Goal: Information Seeking & Learning: Learn about a topic

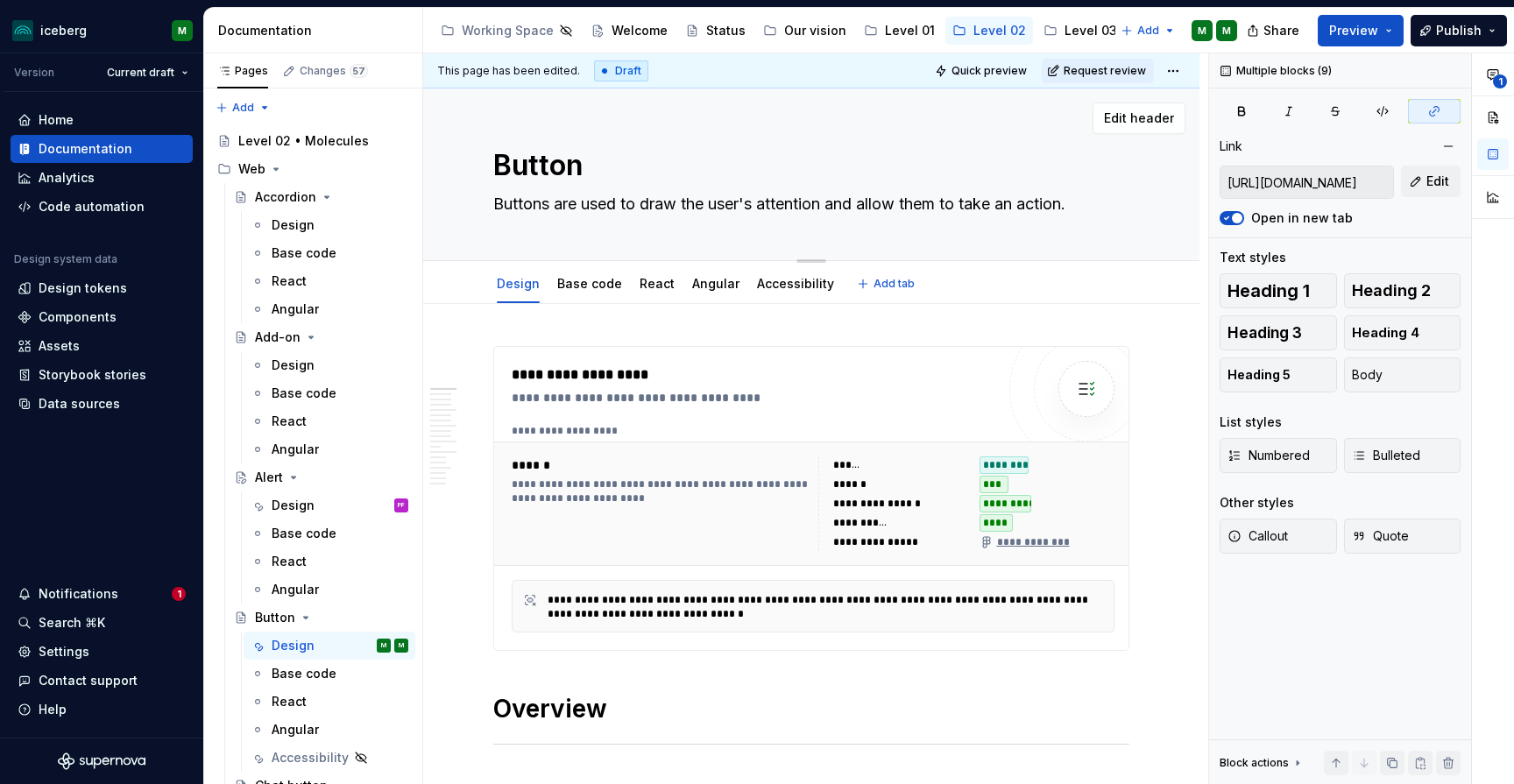
click at [1163, 237] on div "Button Buttons are used to draw the user's attention and allow them to take an …" at bounding box center [811, 174] width 776 height 172
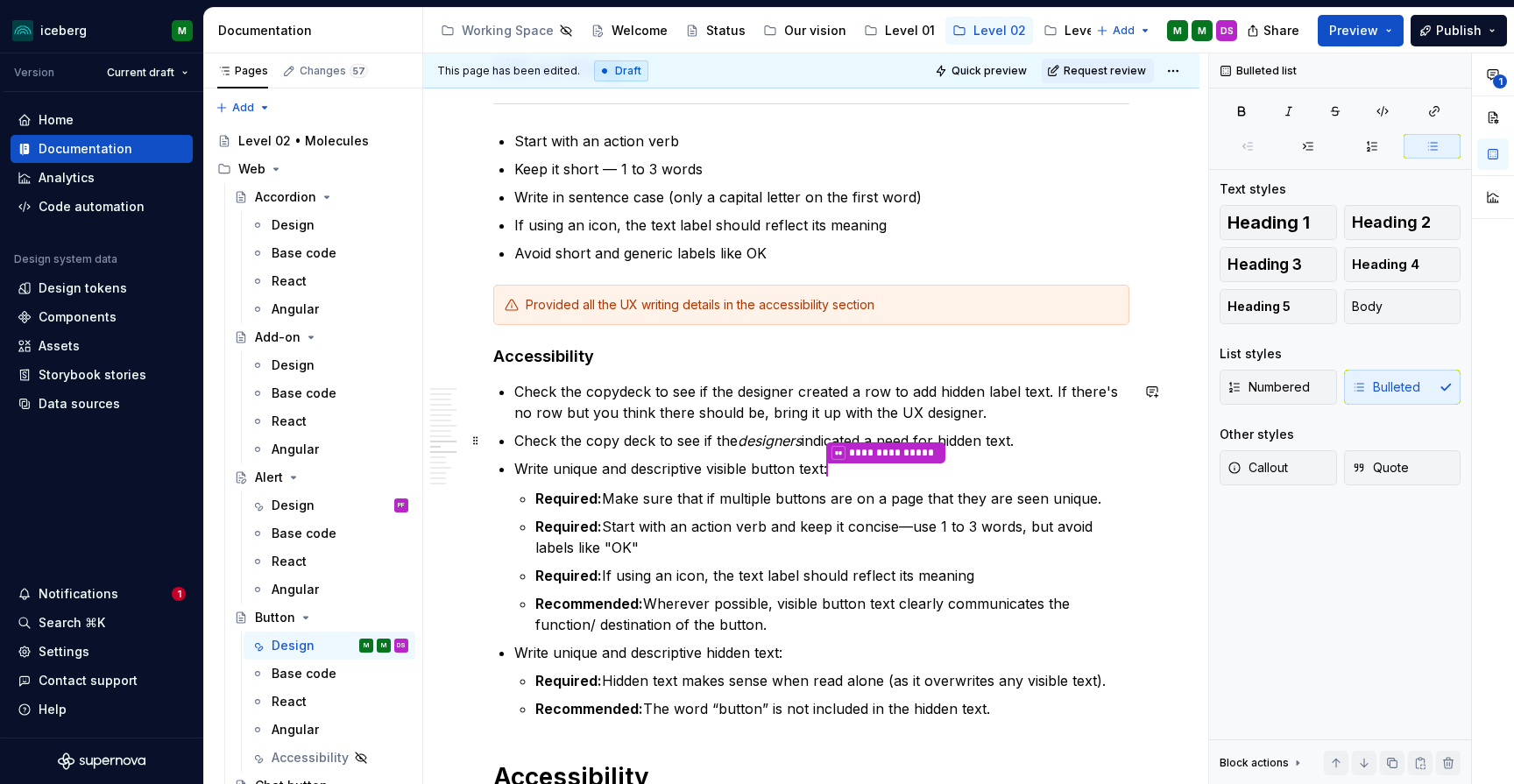
click at [1021, 440] on p "Check the copy deck to see if the designers indicated a need for hidden text." at bounding box center [822, 440] width 615 height 21
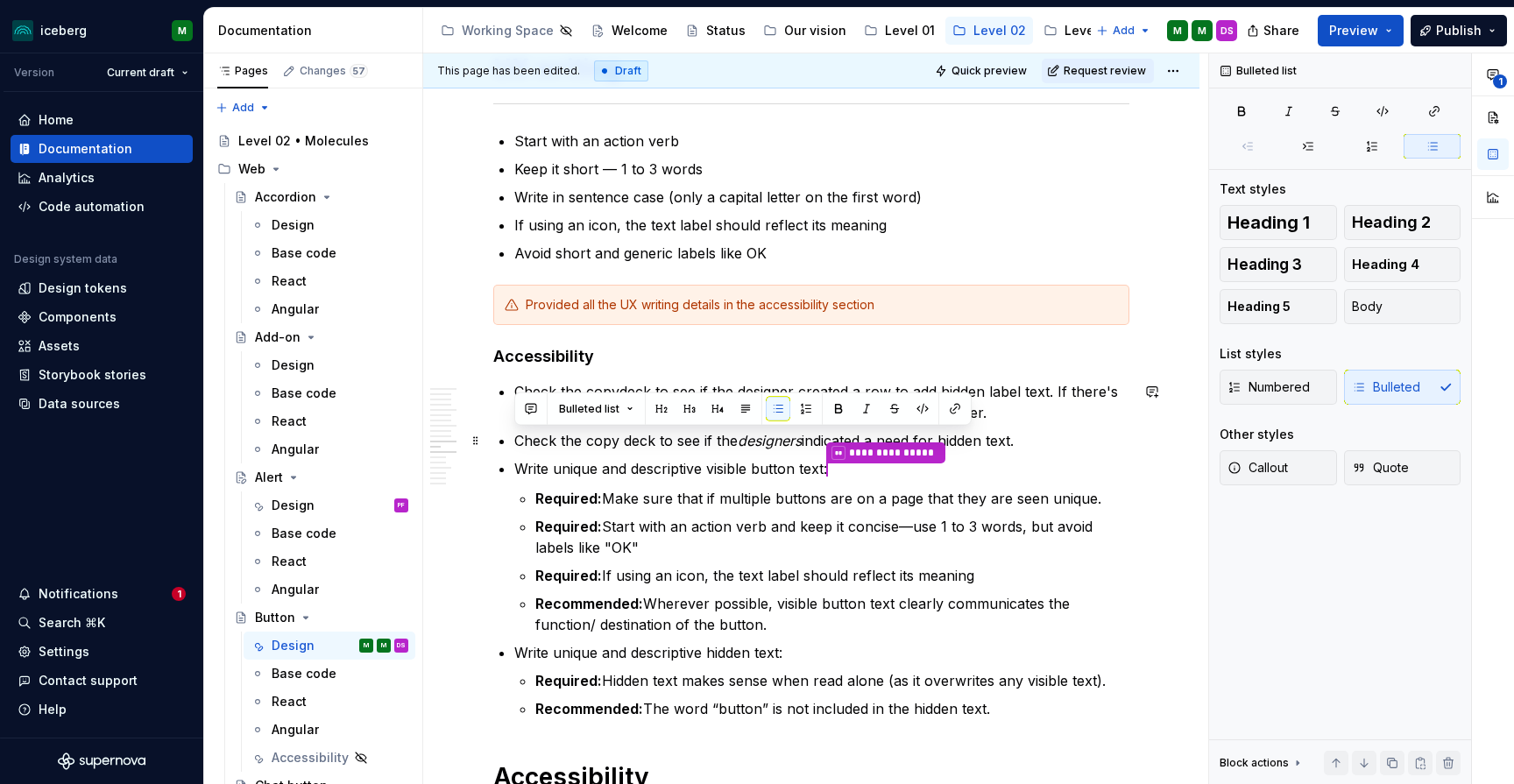
drag, startPoint x: 1037, startPoint y: 443, endPoint x: 507, endPoint y: 443, distance: 530.0
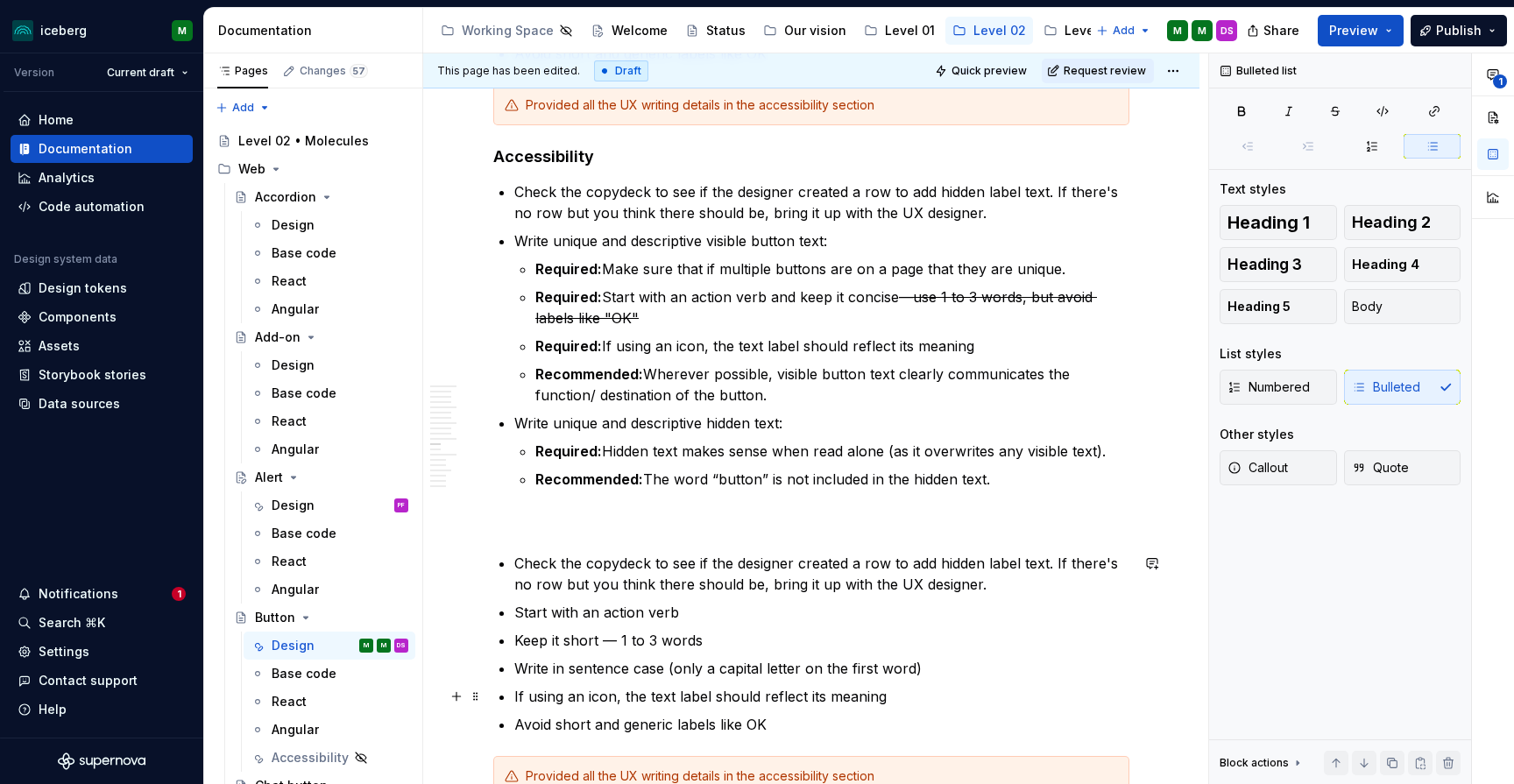
scroll to position [4745, 0]
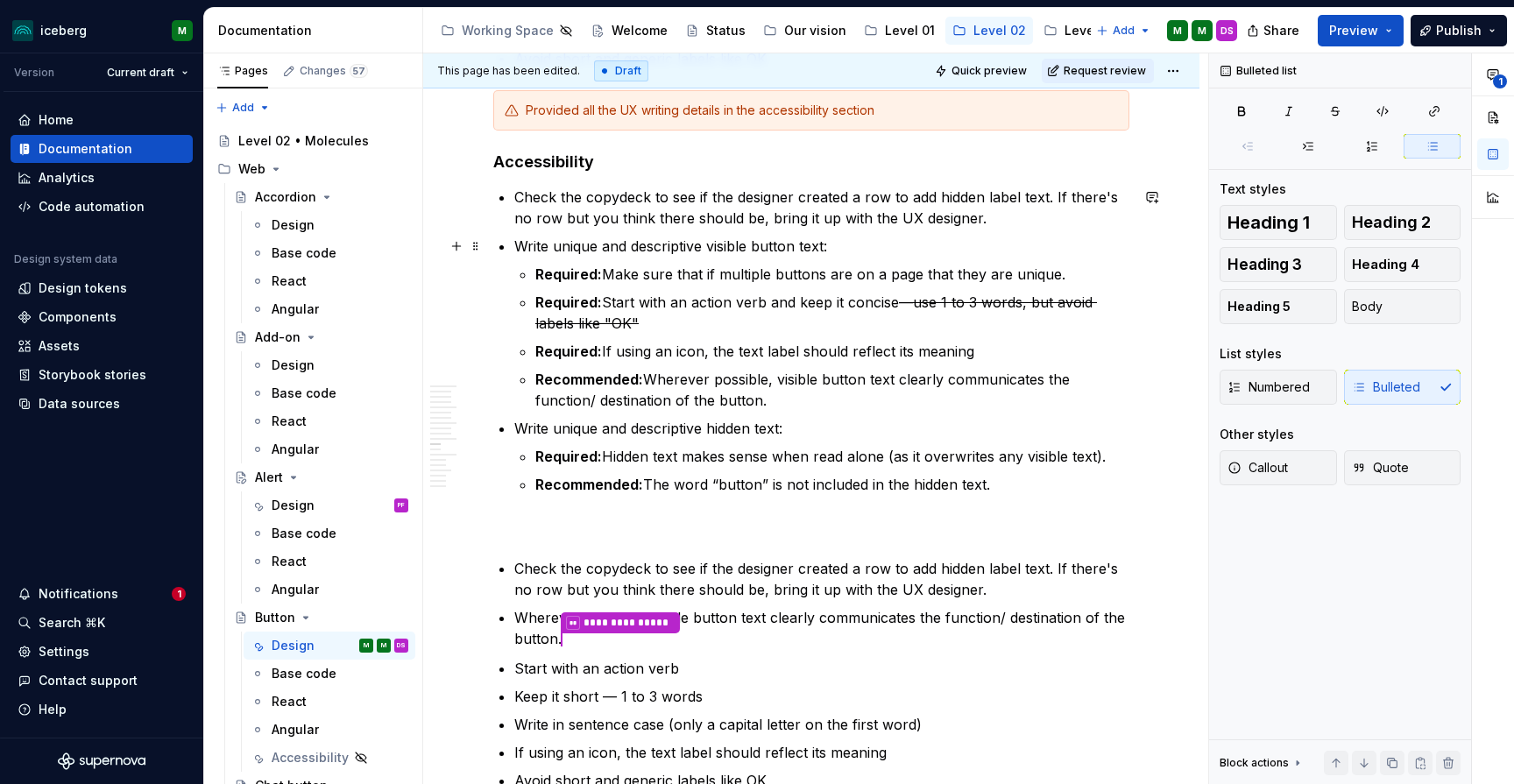
click at [519, 245] on p "Write unique and descriptive visible button text:" at bounding box center [822, 246] width 615 height 21
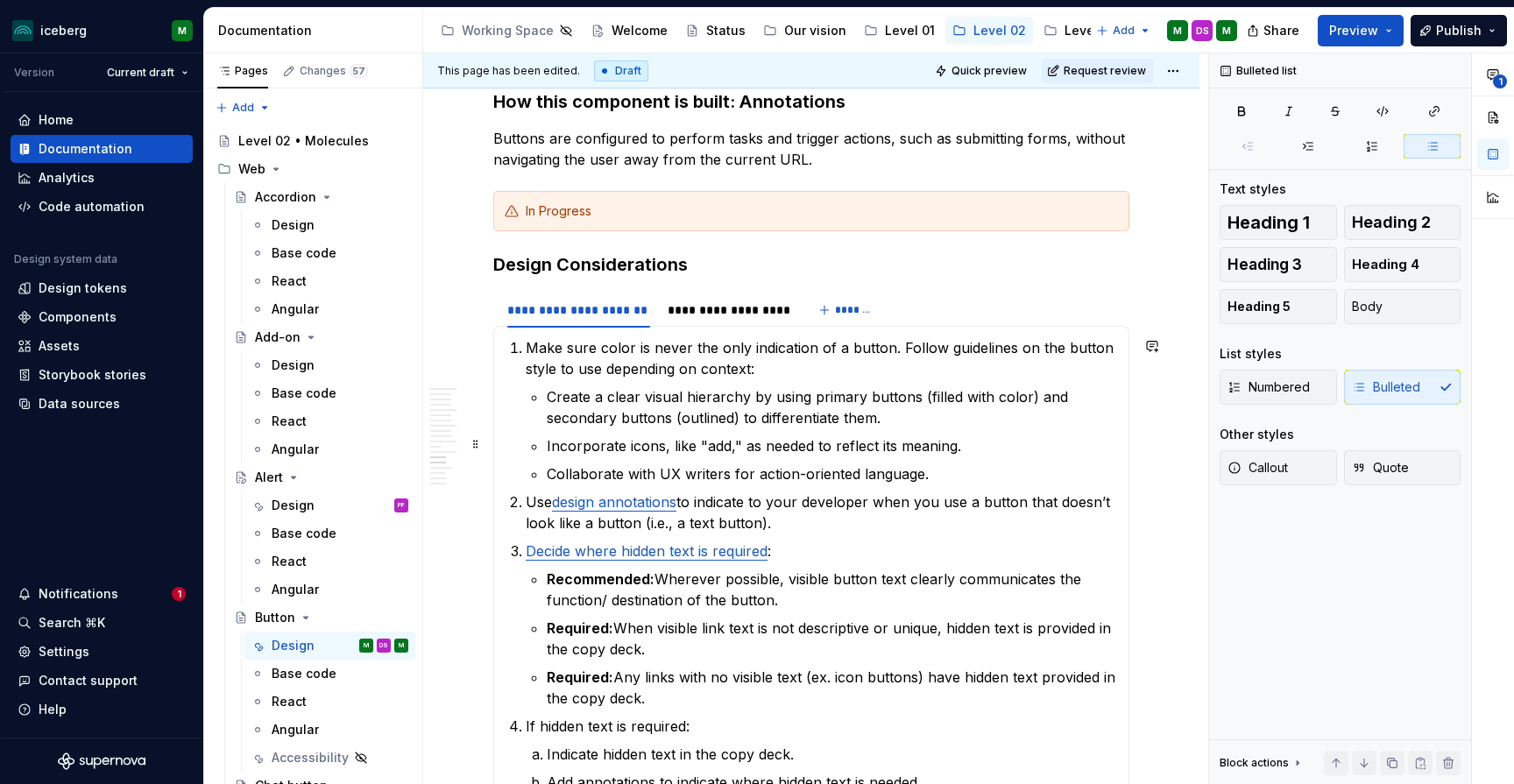
scroll to position [5271, 0]
click at [757, 299] on div "**********" at bounding box center [728, 311] width 135 height 25
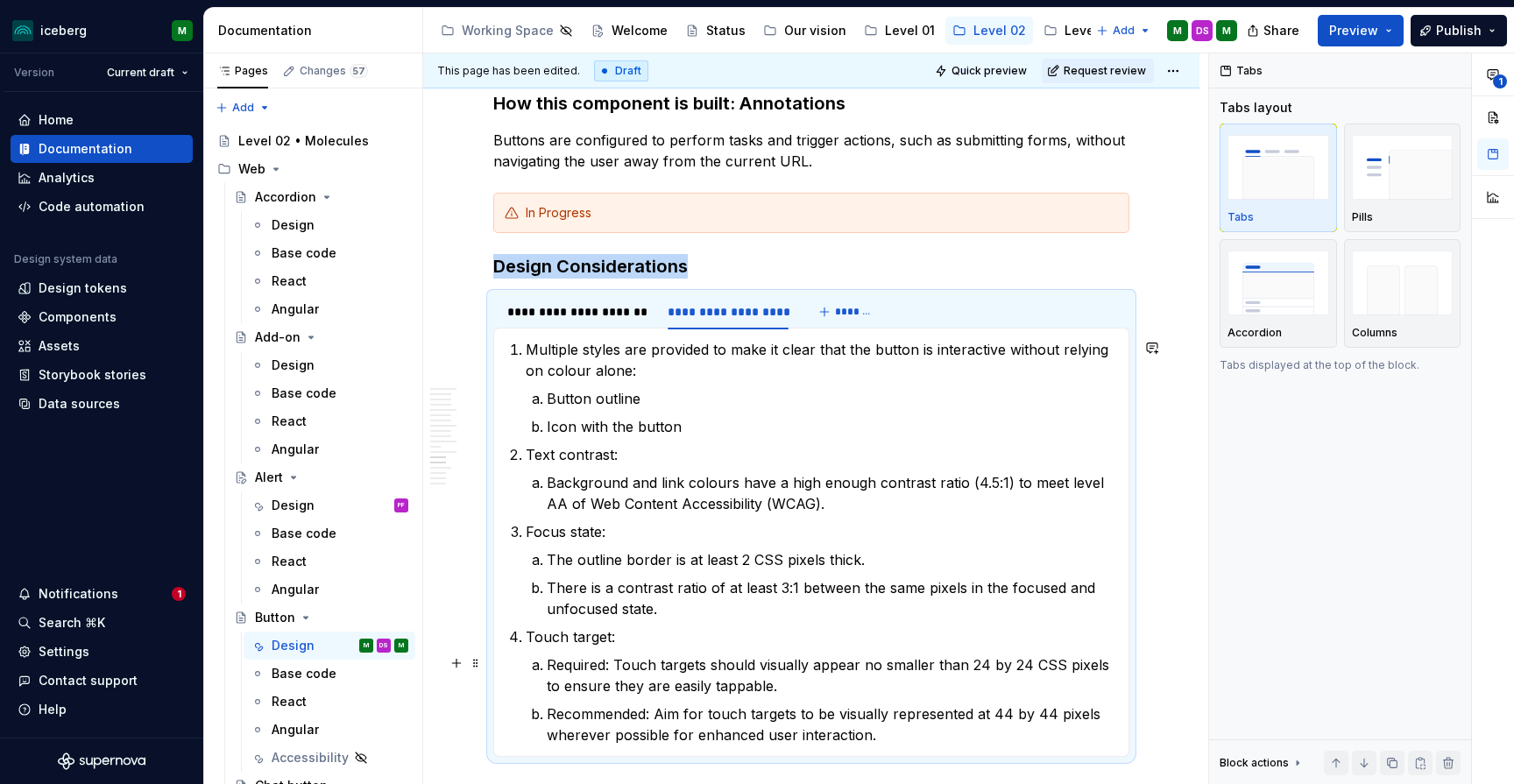
scroll to position [5370, 0]
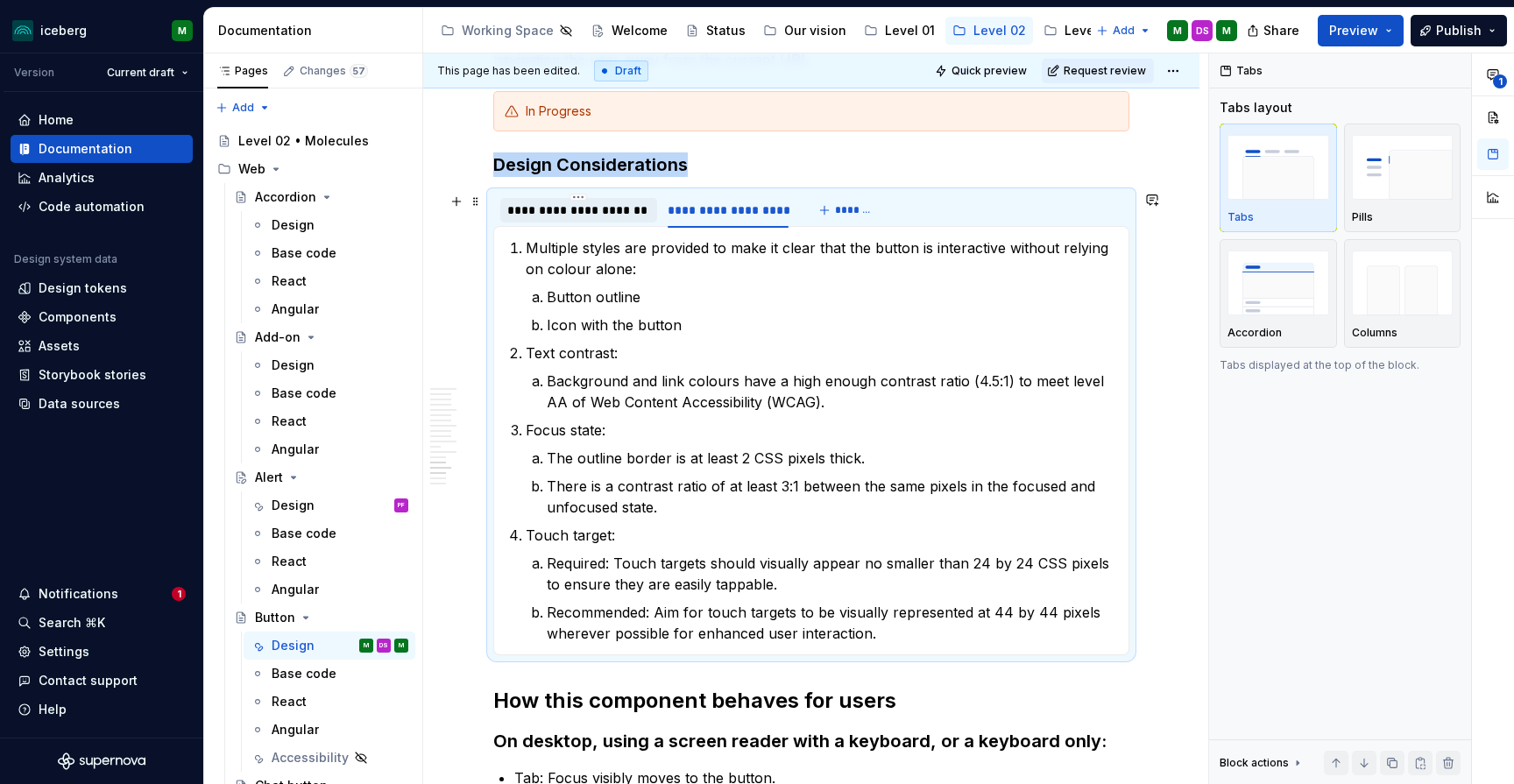
click at [613, 216] on div "**********" at bounding box center [579, 210] width 142 height 17
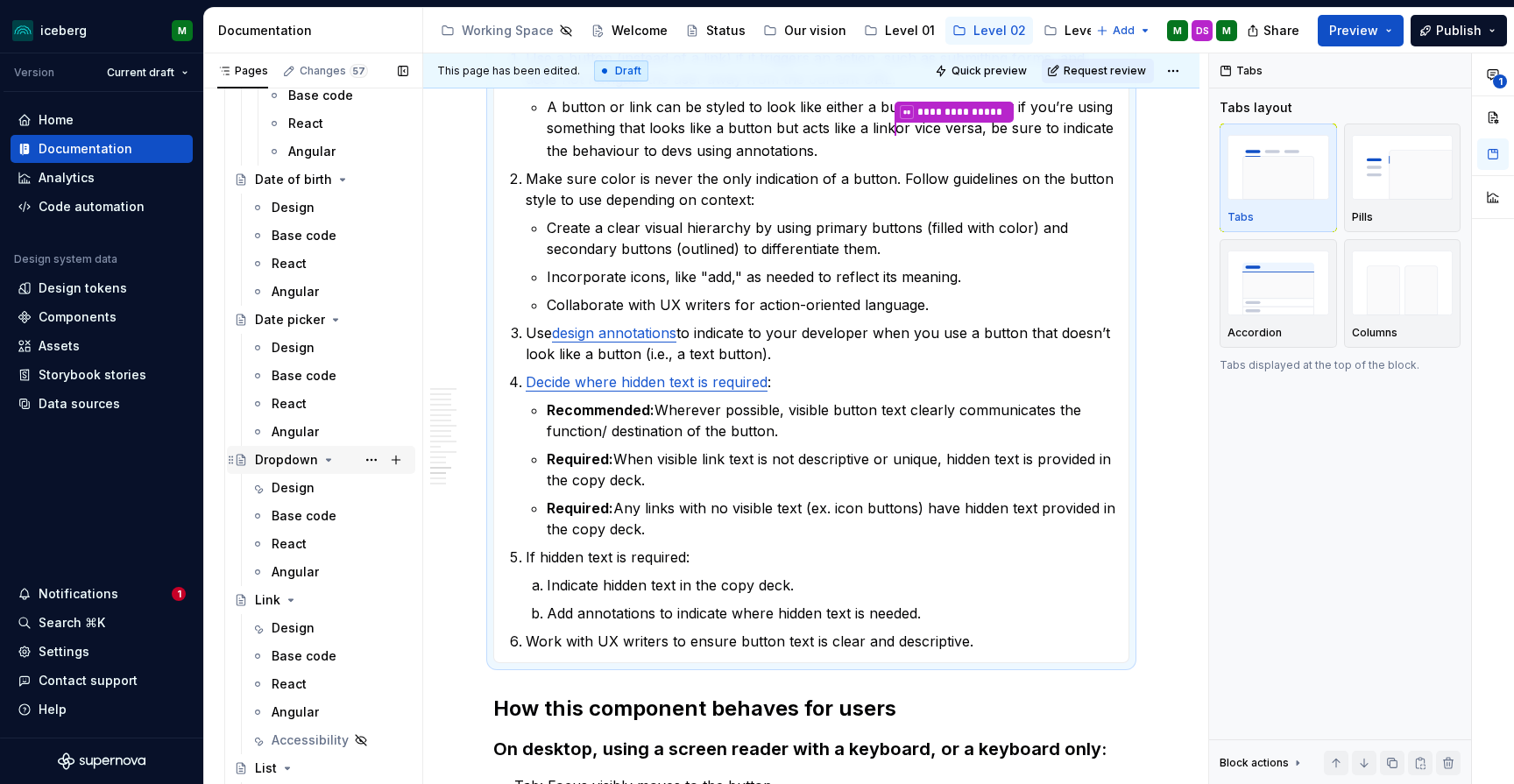
scroll to position [1474, 0]
click at [306, 631] on div "Design" at bounding box center [292, 628] width 43 height 17
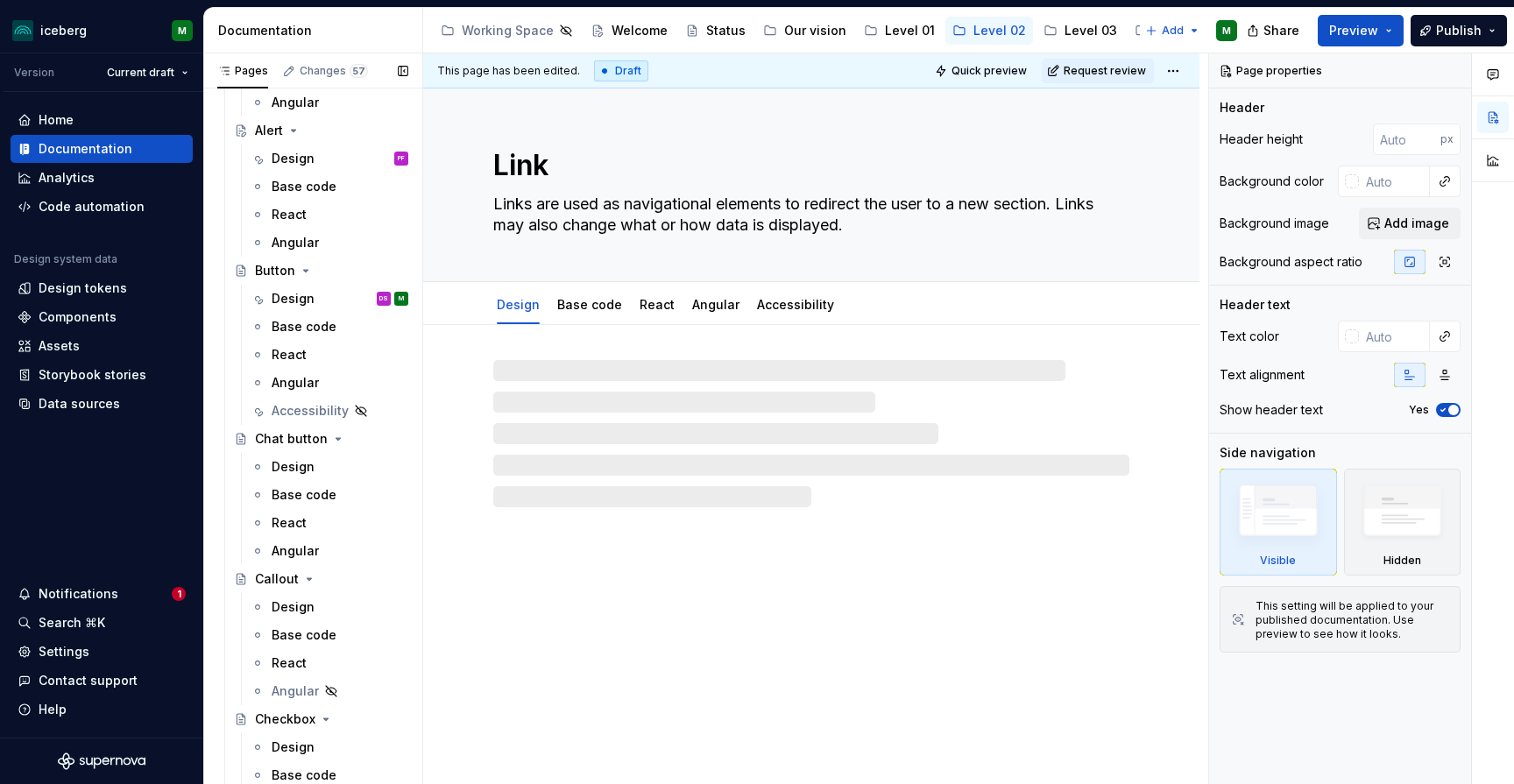
scroll to position [336, 0]
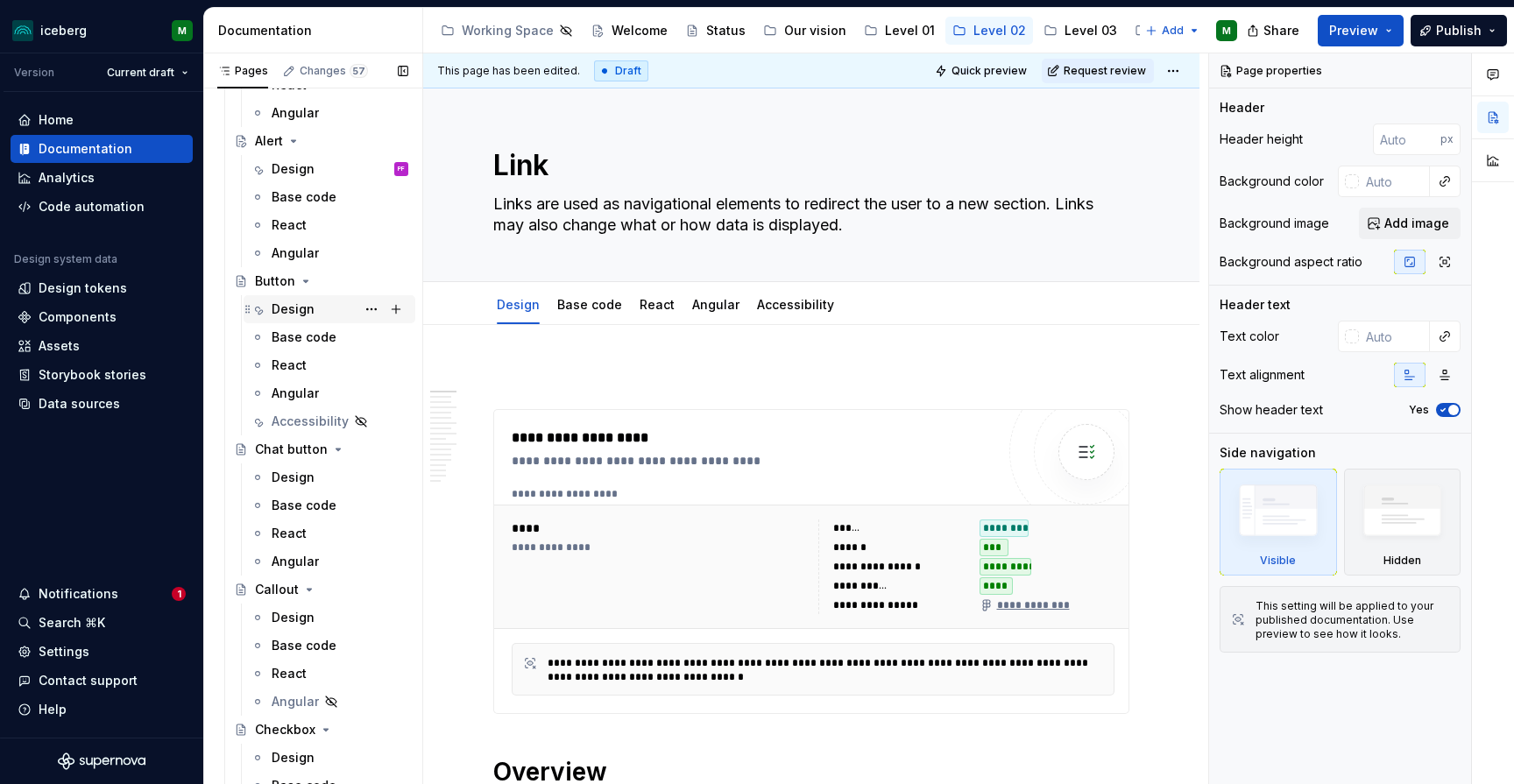
click at [301, 311] on div "Design" at bounding box center [292, 308] width 43 height 17
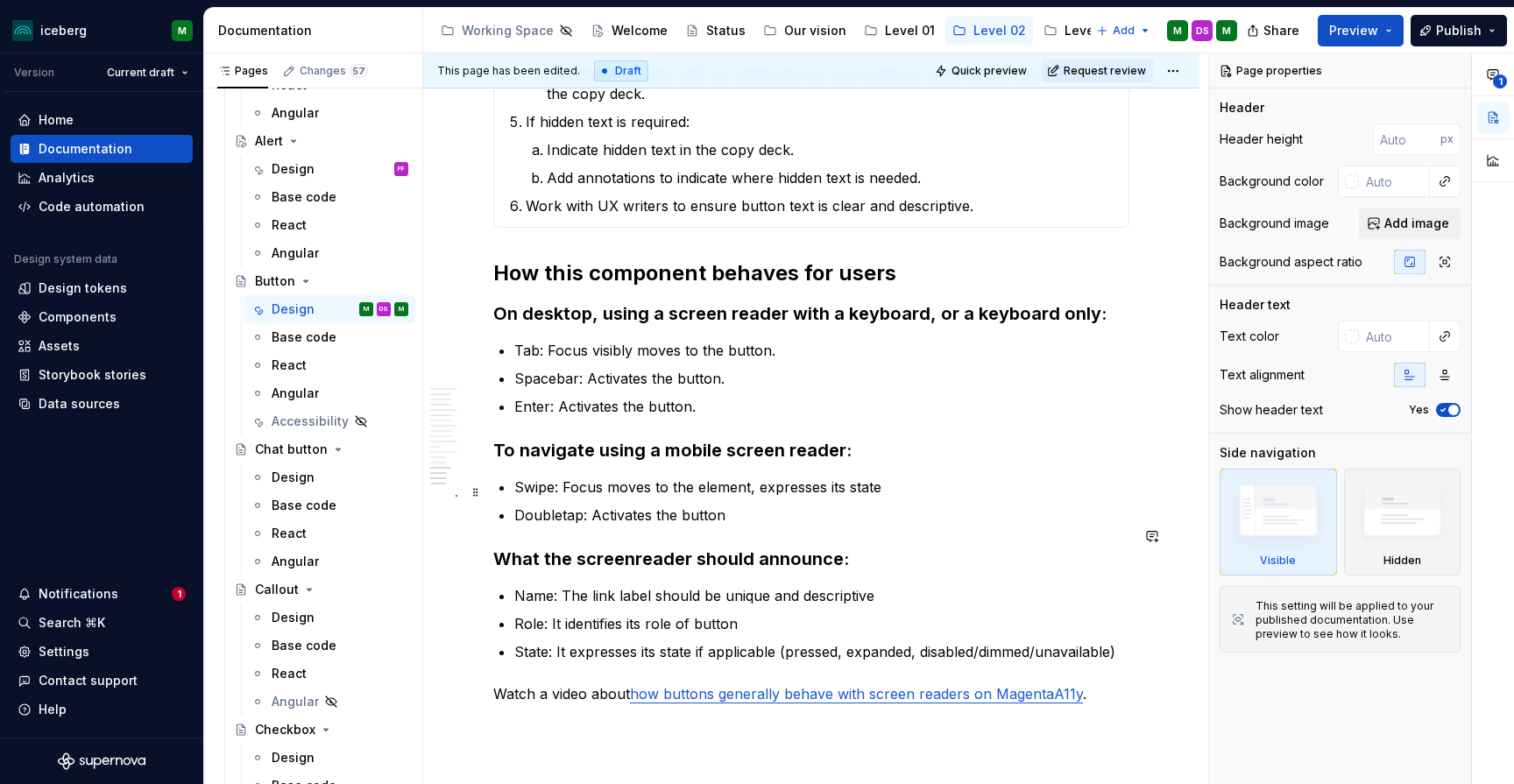
scroll to position [6036, 0]
click at [775, 685] on link "how buttons generally behave with screen readers on MagentaA11y" at bounding box center [857, 693] width 453 height 17
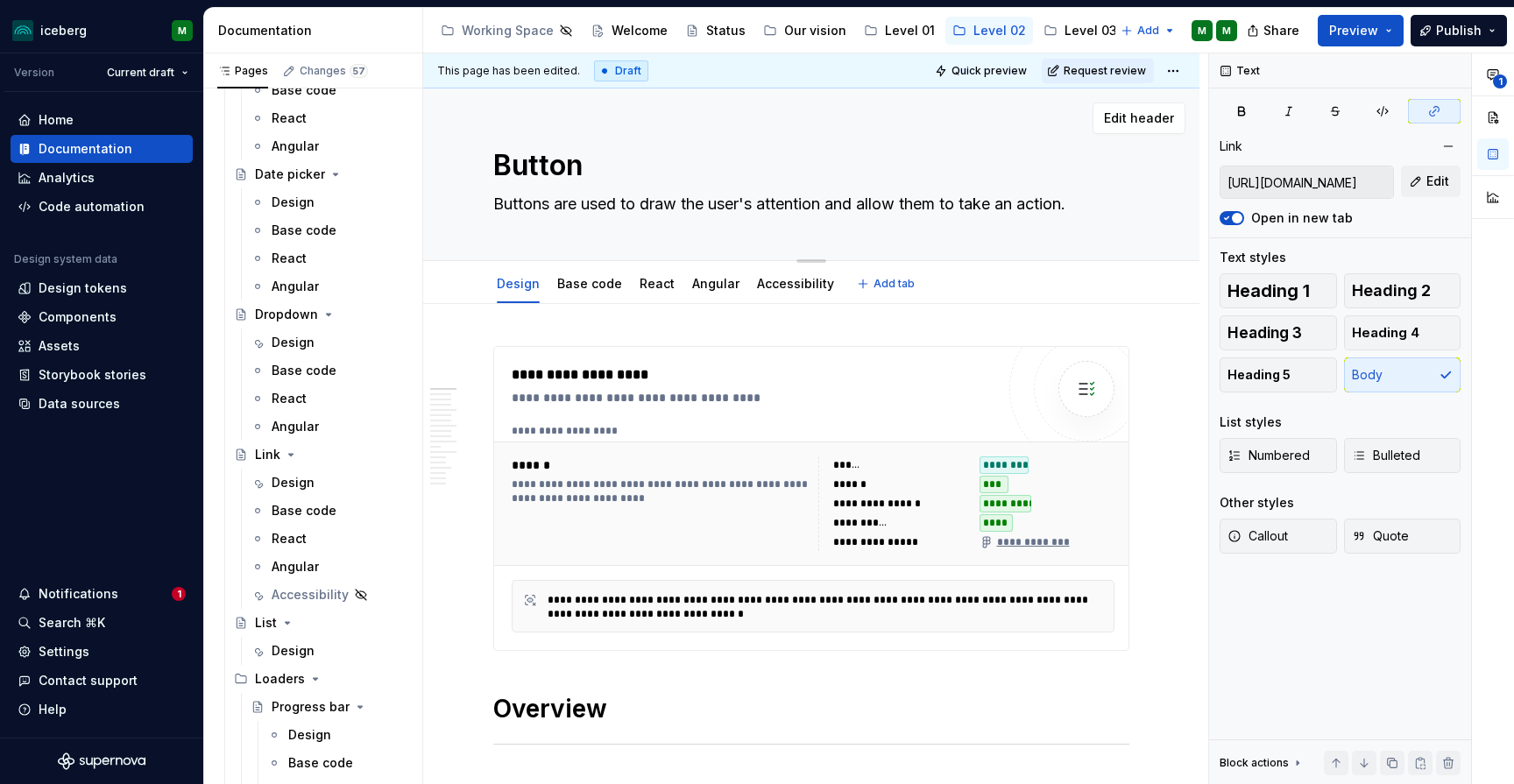
scroll to position [0, 0]
click at [798, 277] on link "Accessibility" at bounding box center [795, 283] width 77 height 15
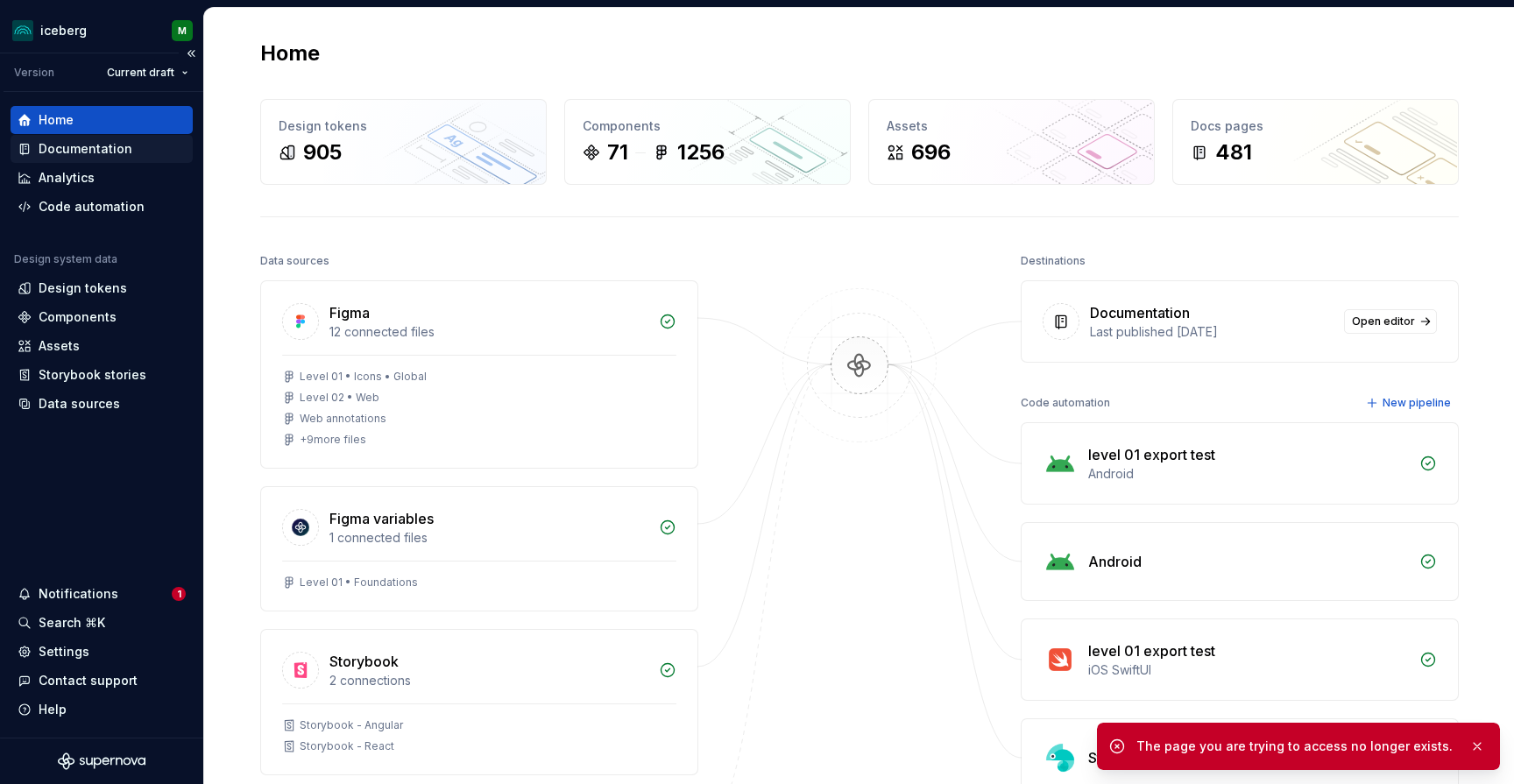
click at [110, 151] on div "Documentation" at bounding box center [85, 149] width 94 height 17
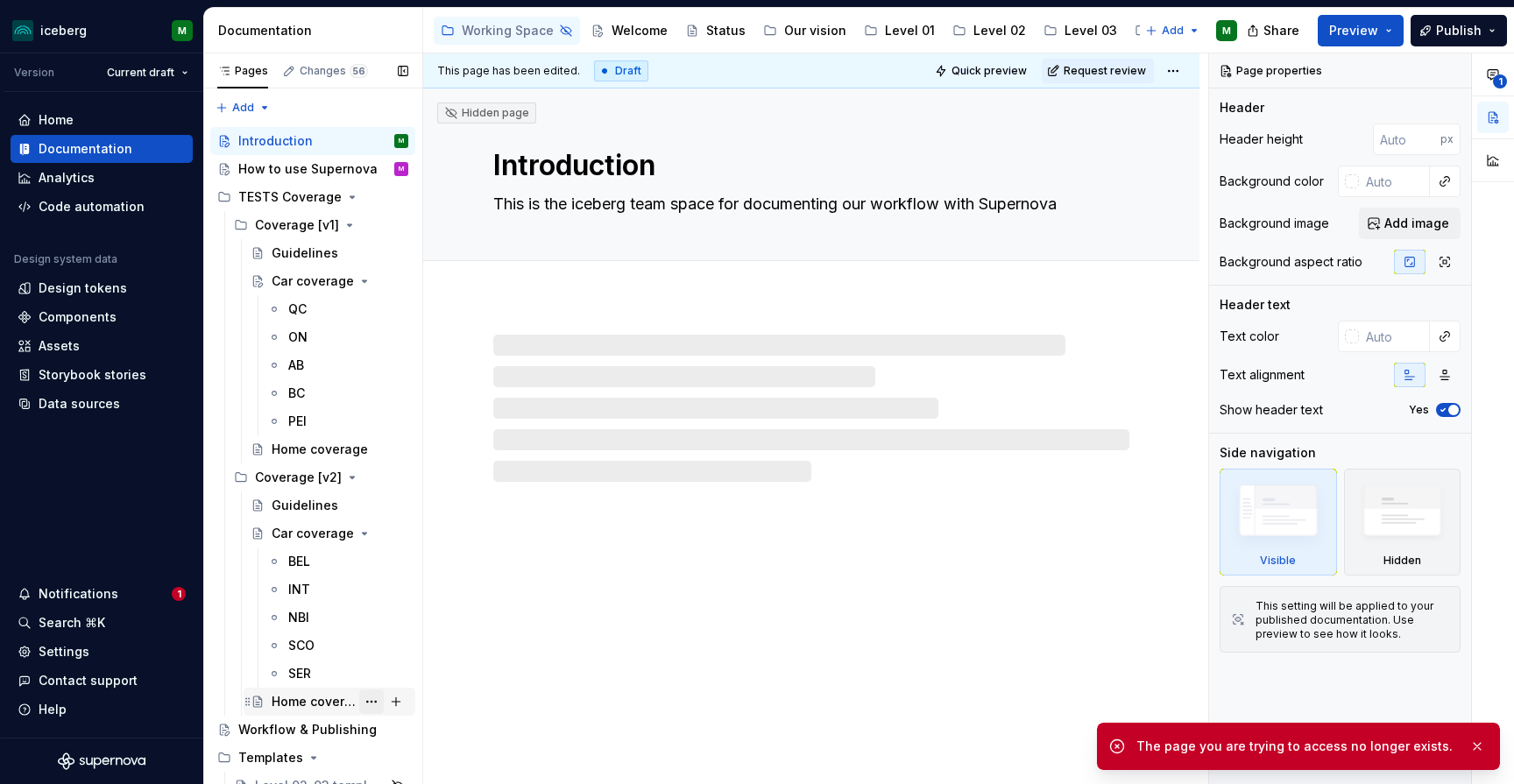
scroll to position [30, 0]
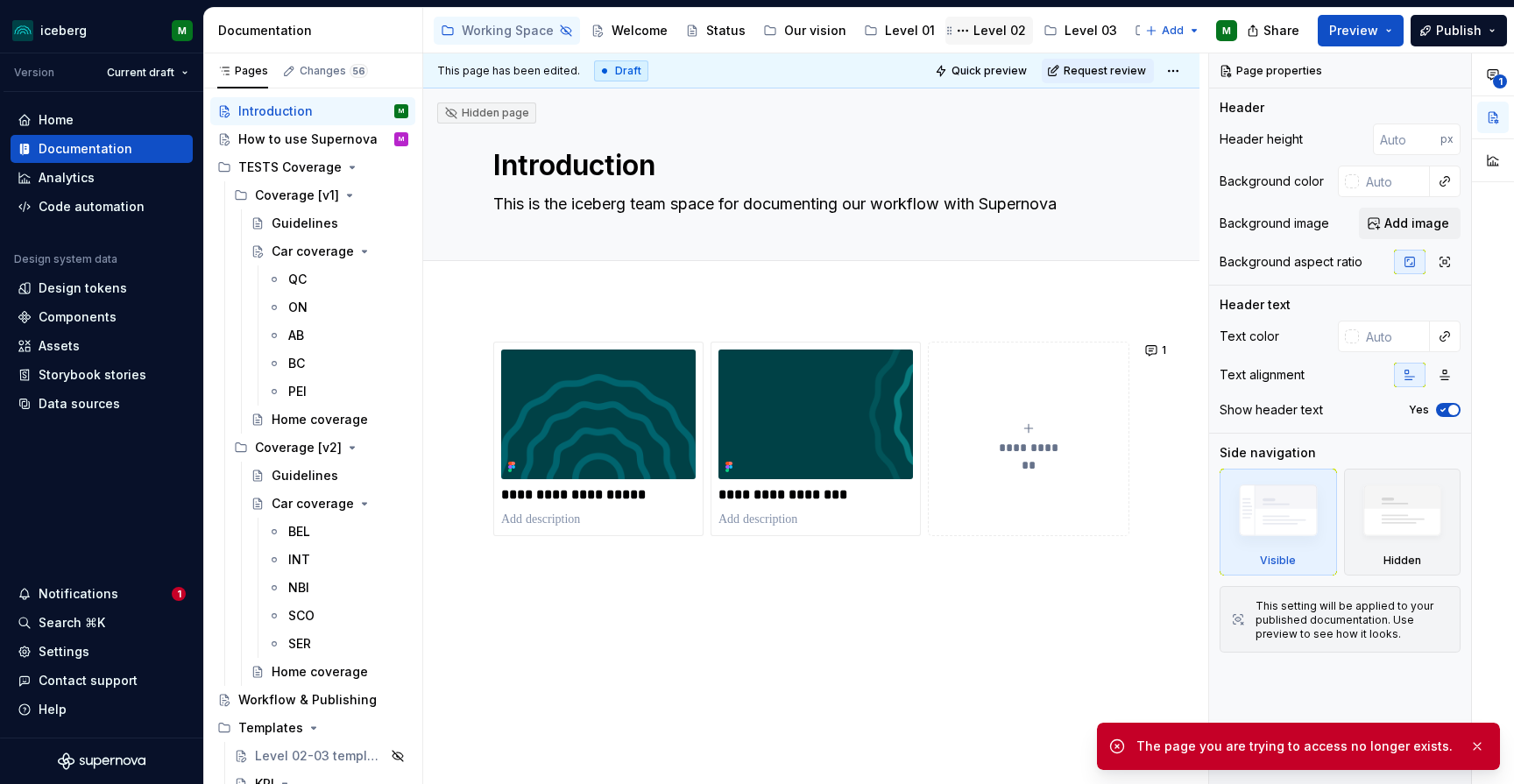
click at [1005, 31] on div "Level 02" at bounding box center [1000, 30] width 53 height 17
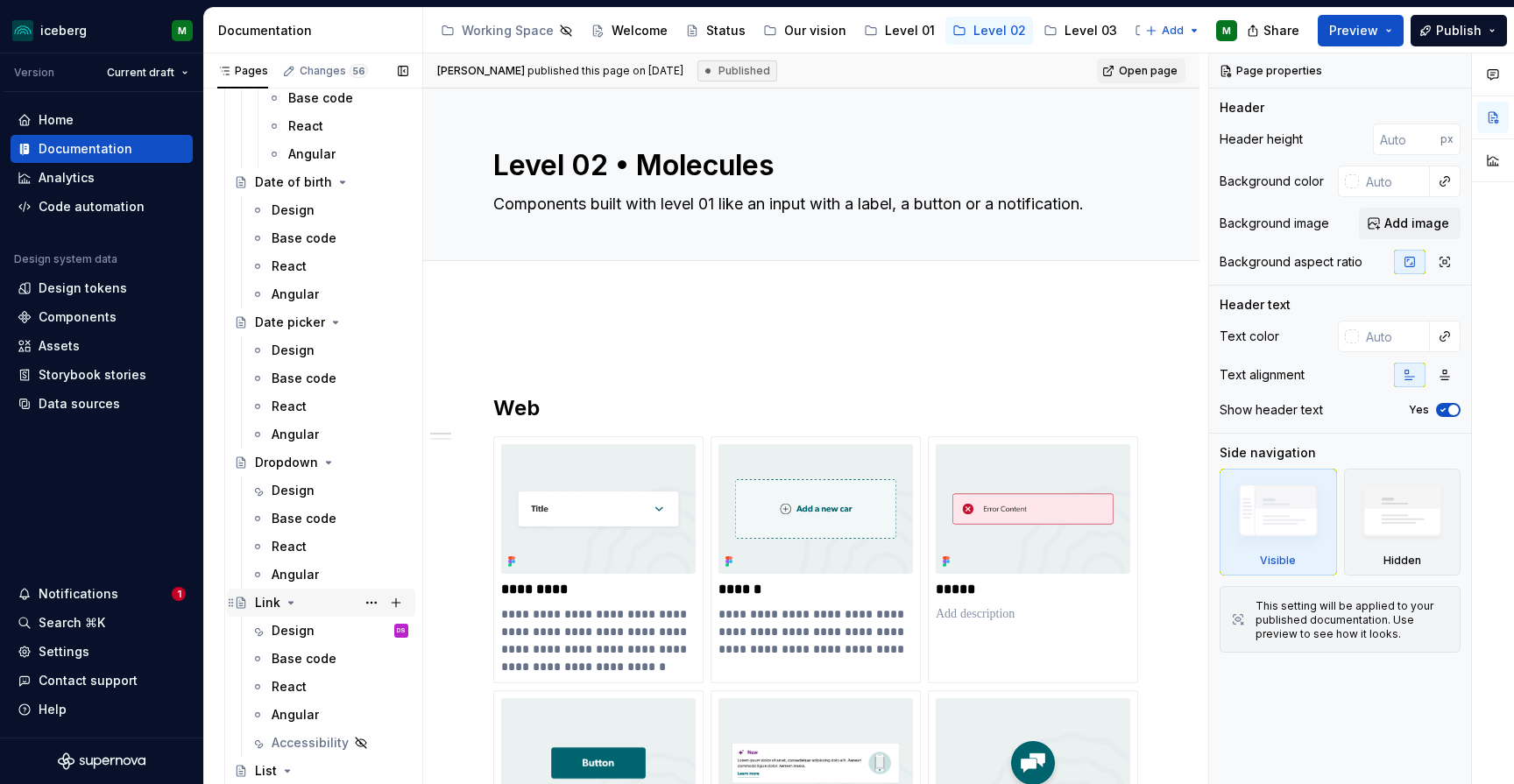
scroll to position [1553, 0]
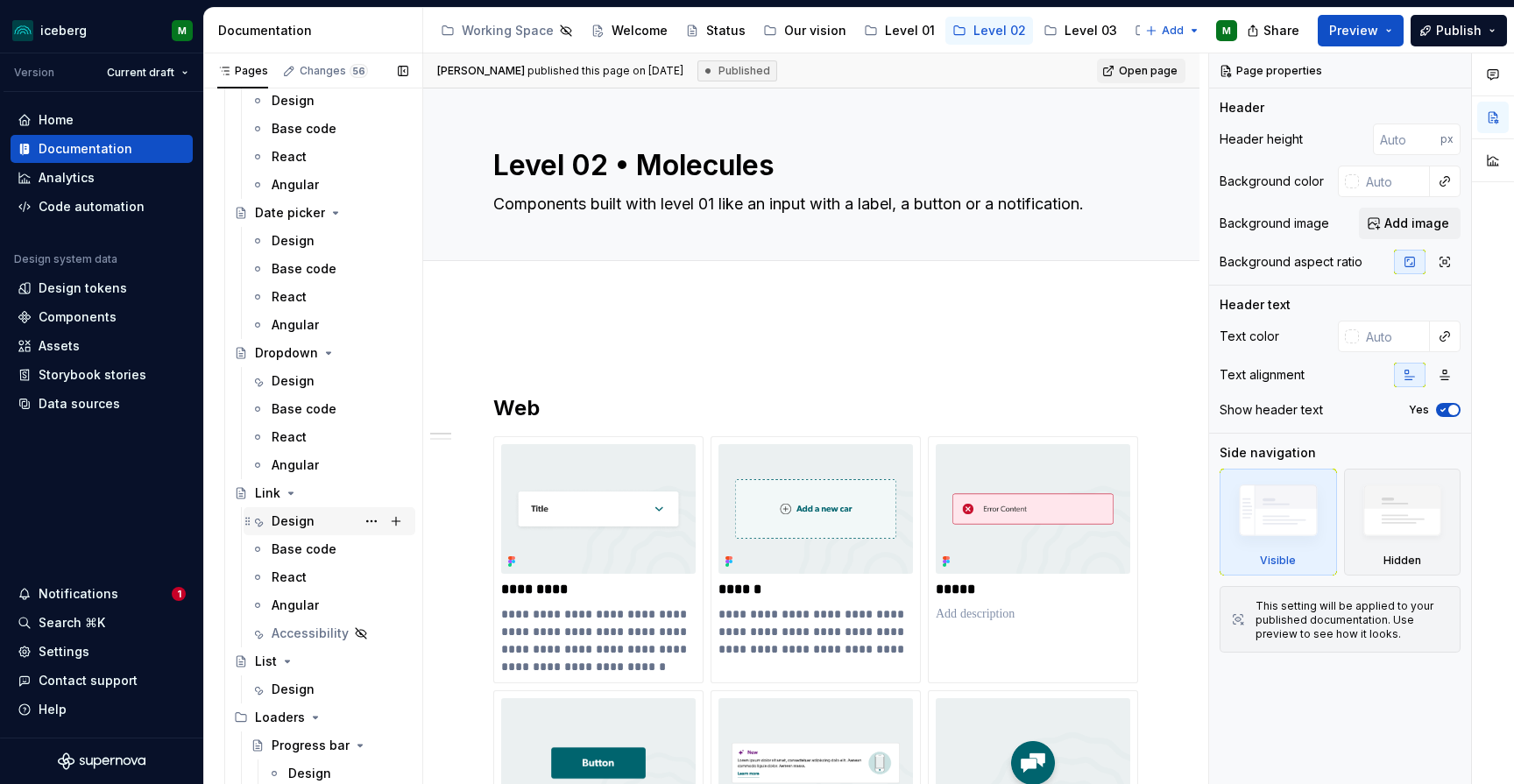
click at [291, 518] on div "Design" at bounding box center [292, 520] width 43 height 17
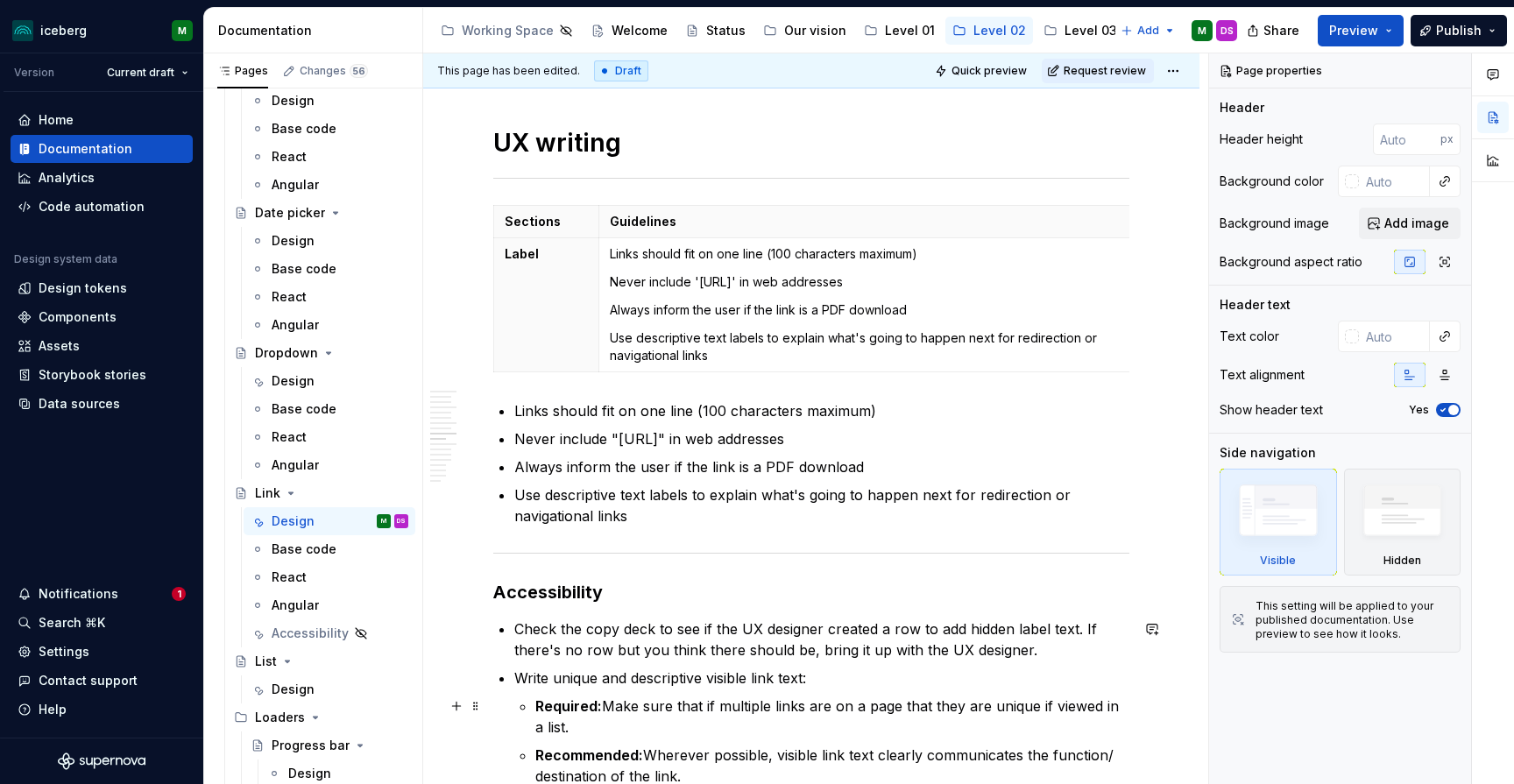
scroll to position [2825, 0]
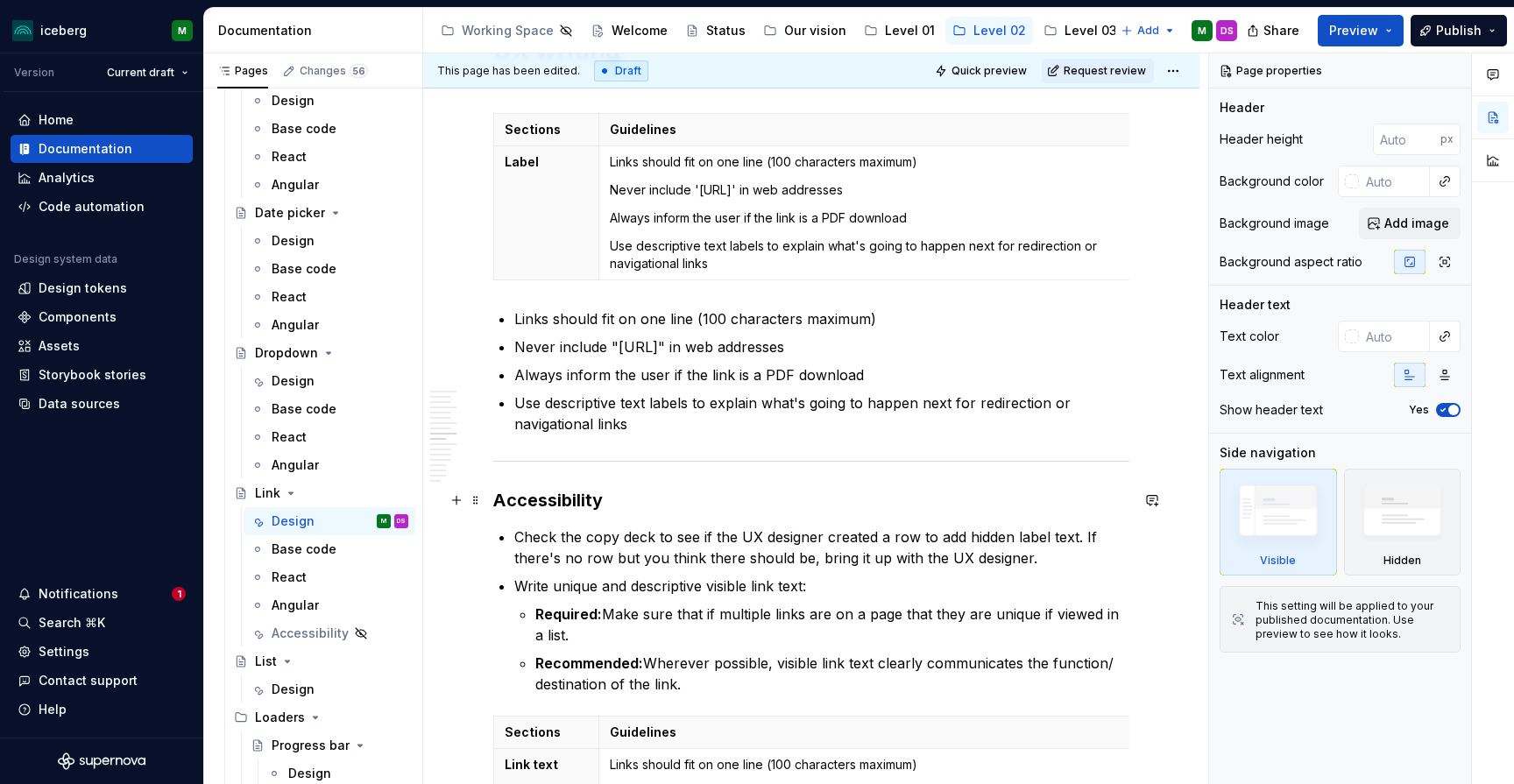
click at [496, 497] on h3 "Accessibility" at bounding box center [811, 499] width 636 height 25
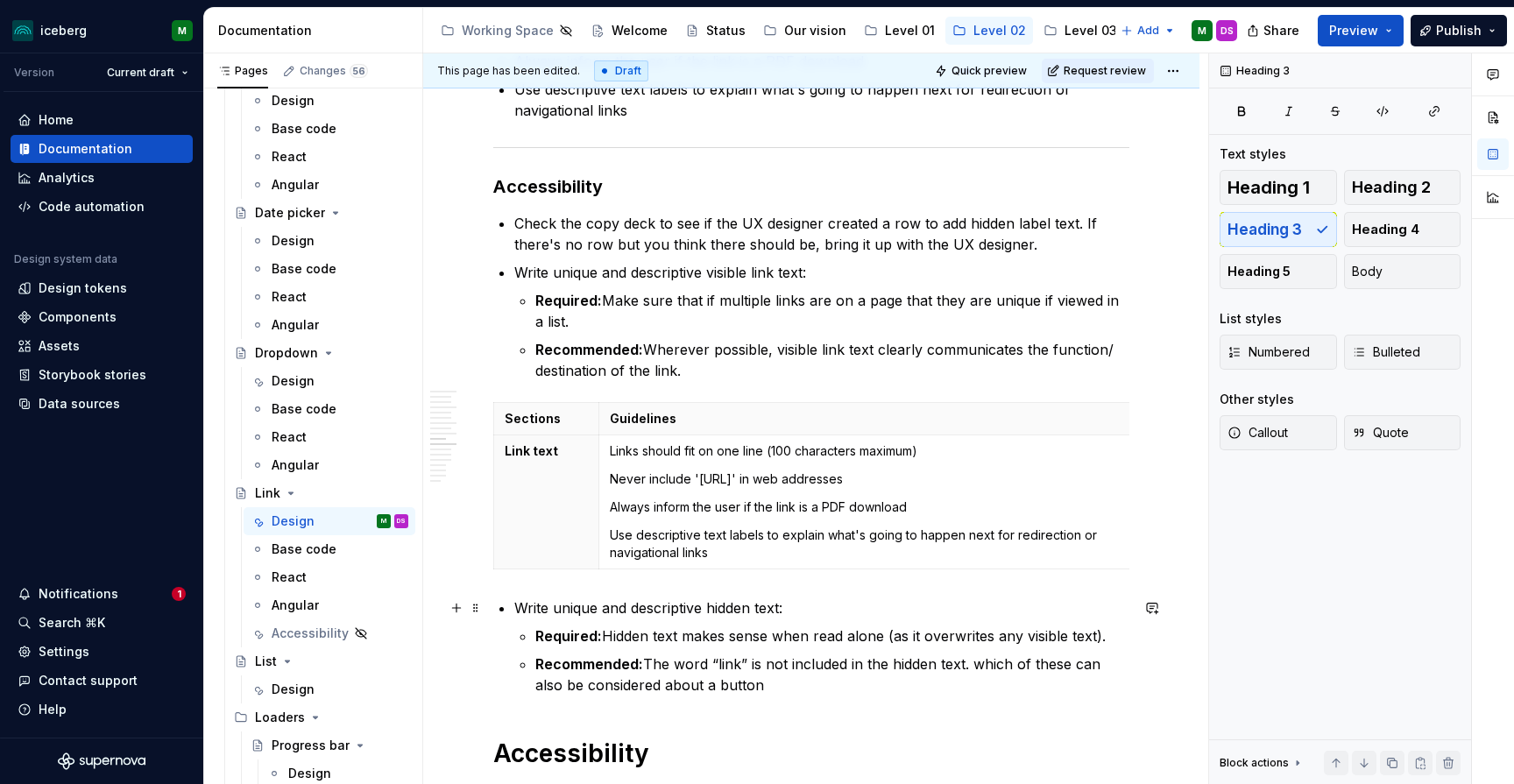
scroll to position [3145, 0]
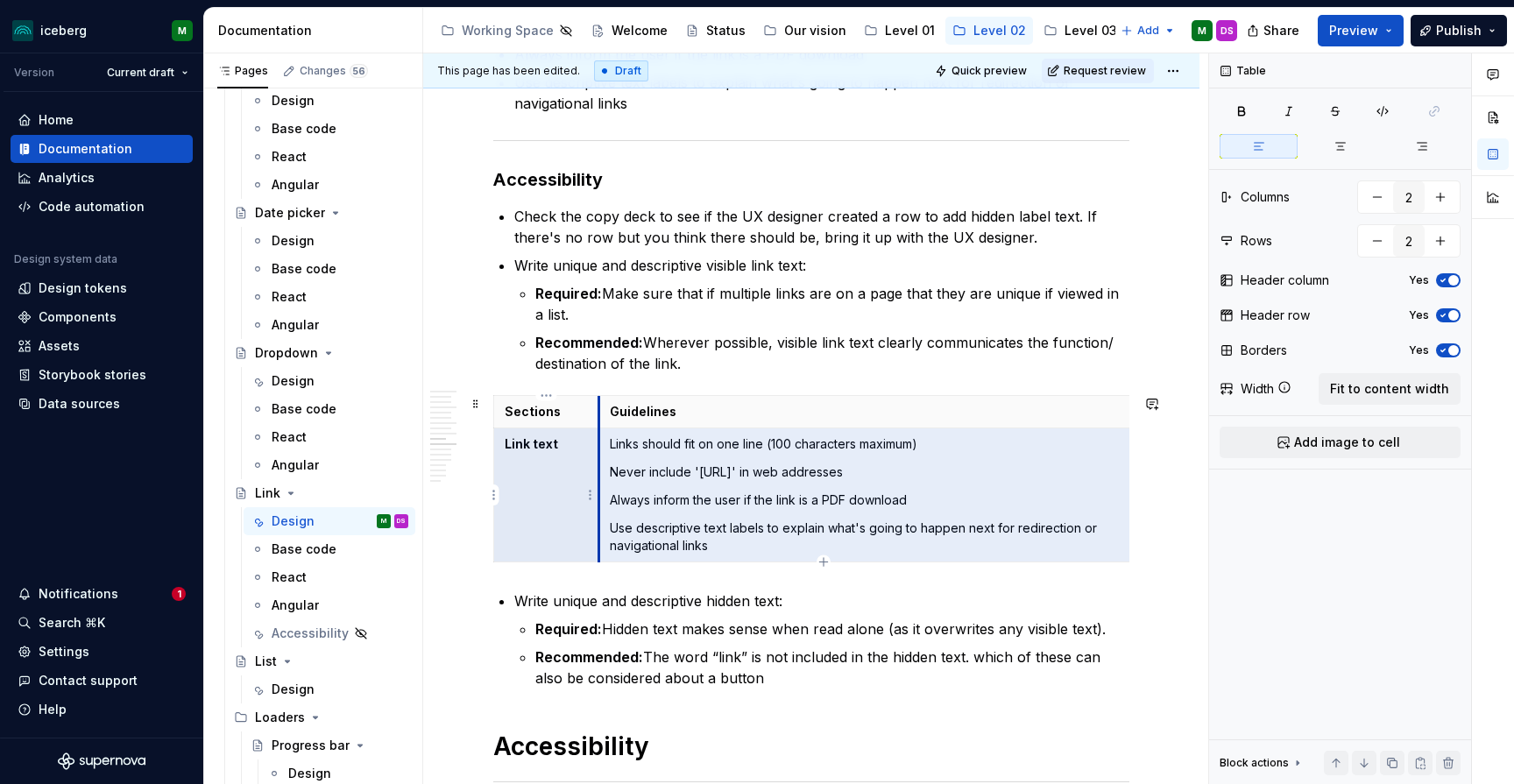
drag, startPoint x: 1095, startPoint y: 559, endPoint x: 534, endPoint y: 441, distance: 573.3
click at [534, 441] on tr "Link text Links should fit on one line (100 characters maximum) Never include '…" at bounding box center [824, 495] width 659 height 134
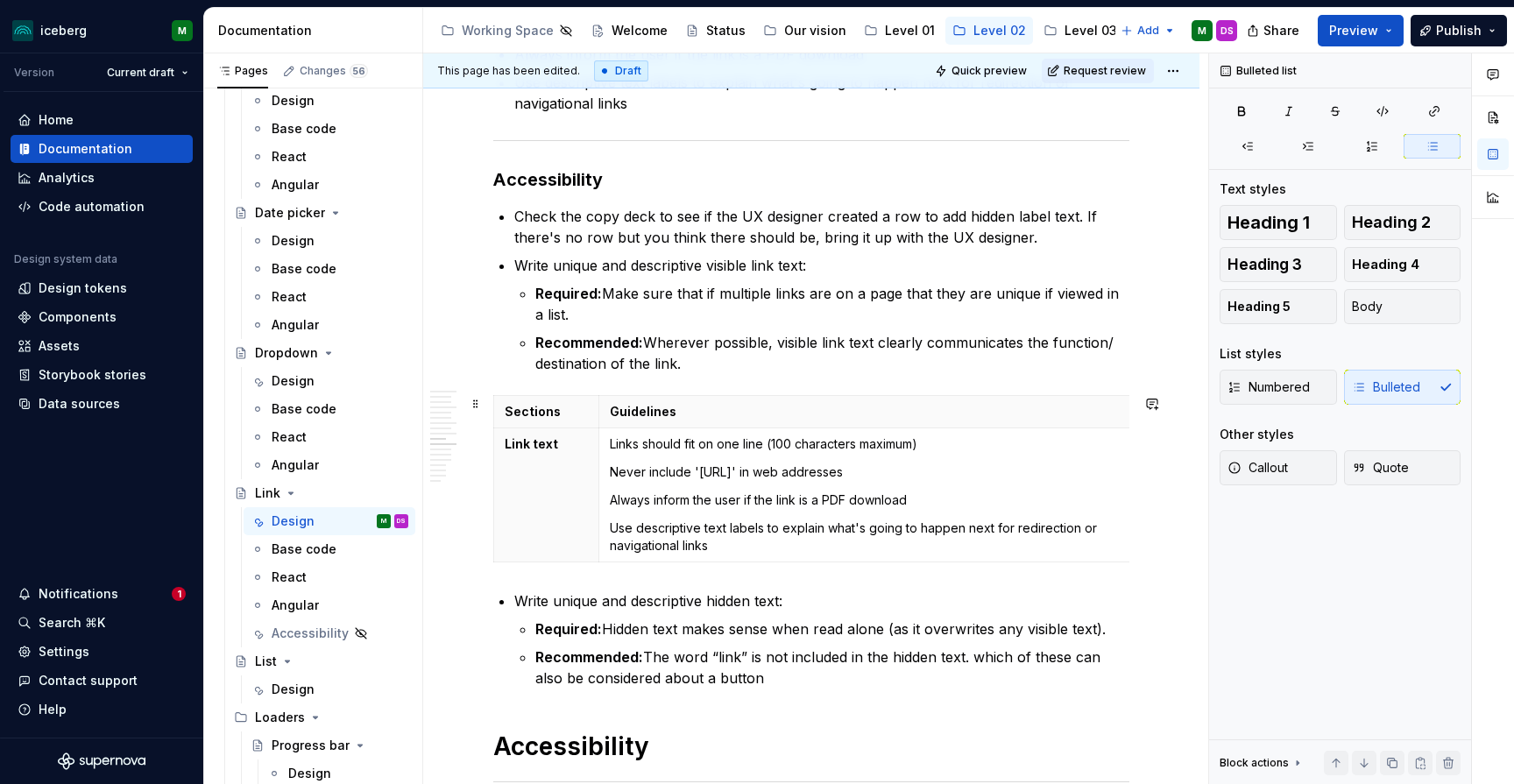
click at [1189, 518] on div "**********" at bounding box center [811, 227] width 776 height 6096
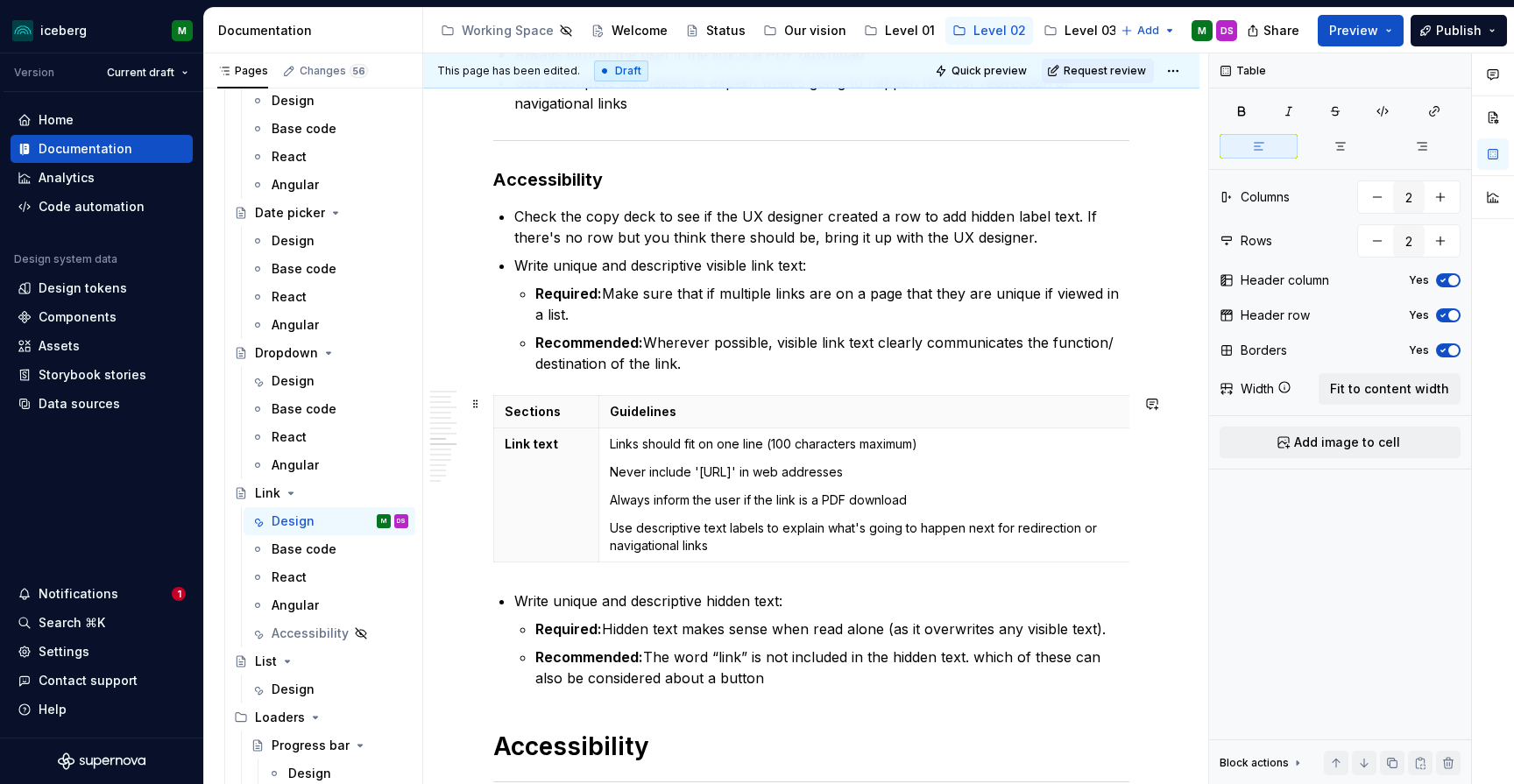
click at [1124, 566] on div "Sections Guidelines Link text Links should fit on one line (100 characters maxi…" at bounding box center [811, 482] width 636 height 174
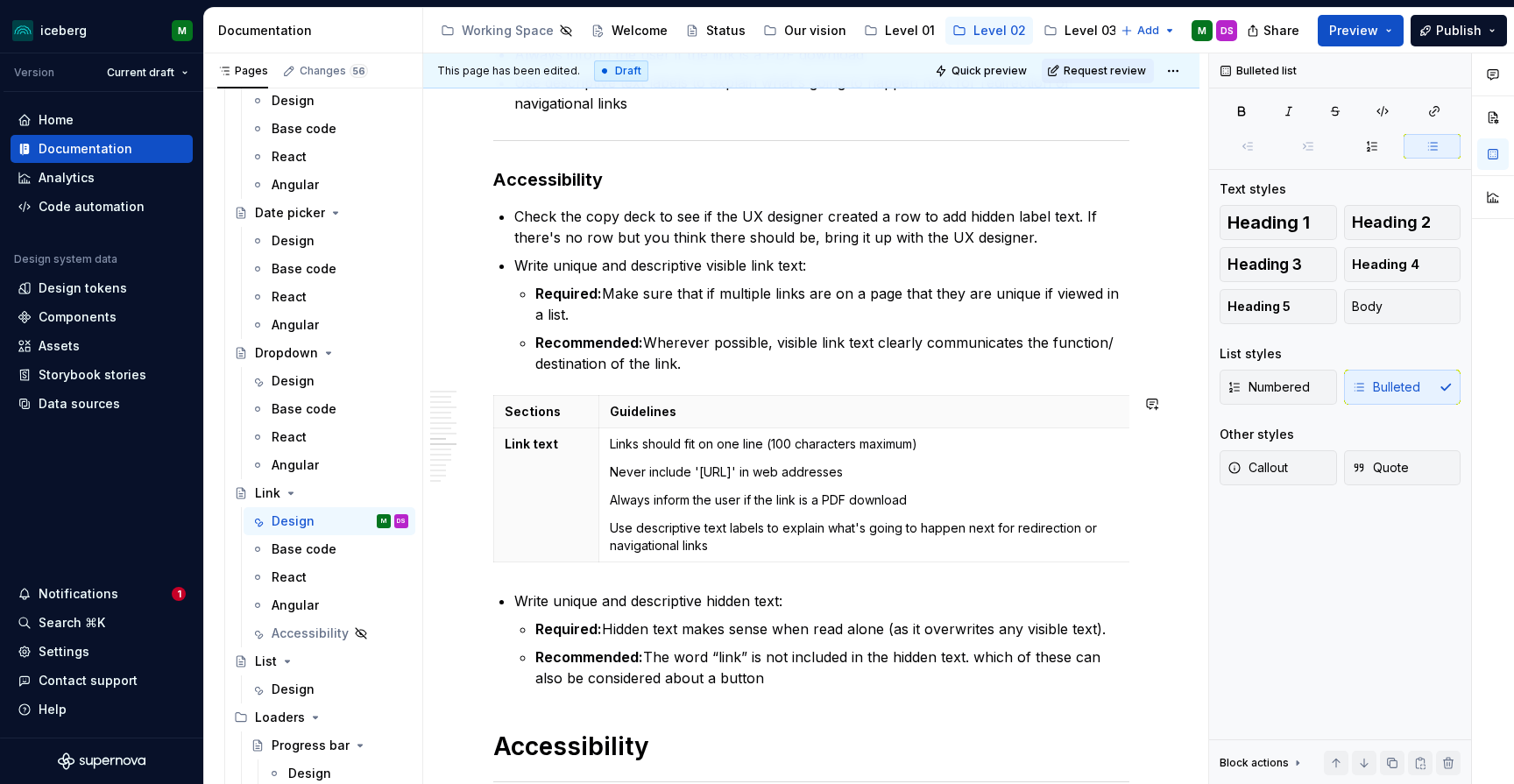
click at [1130, 575] on div "**********" at bounding box center [811, 120] width 636 height 5796
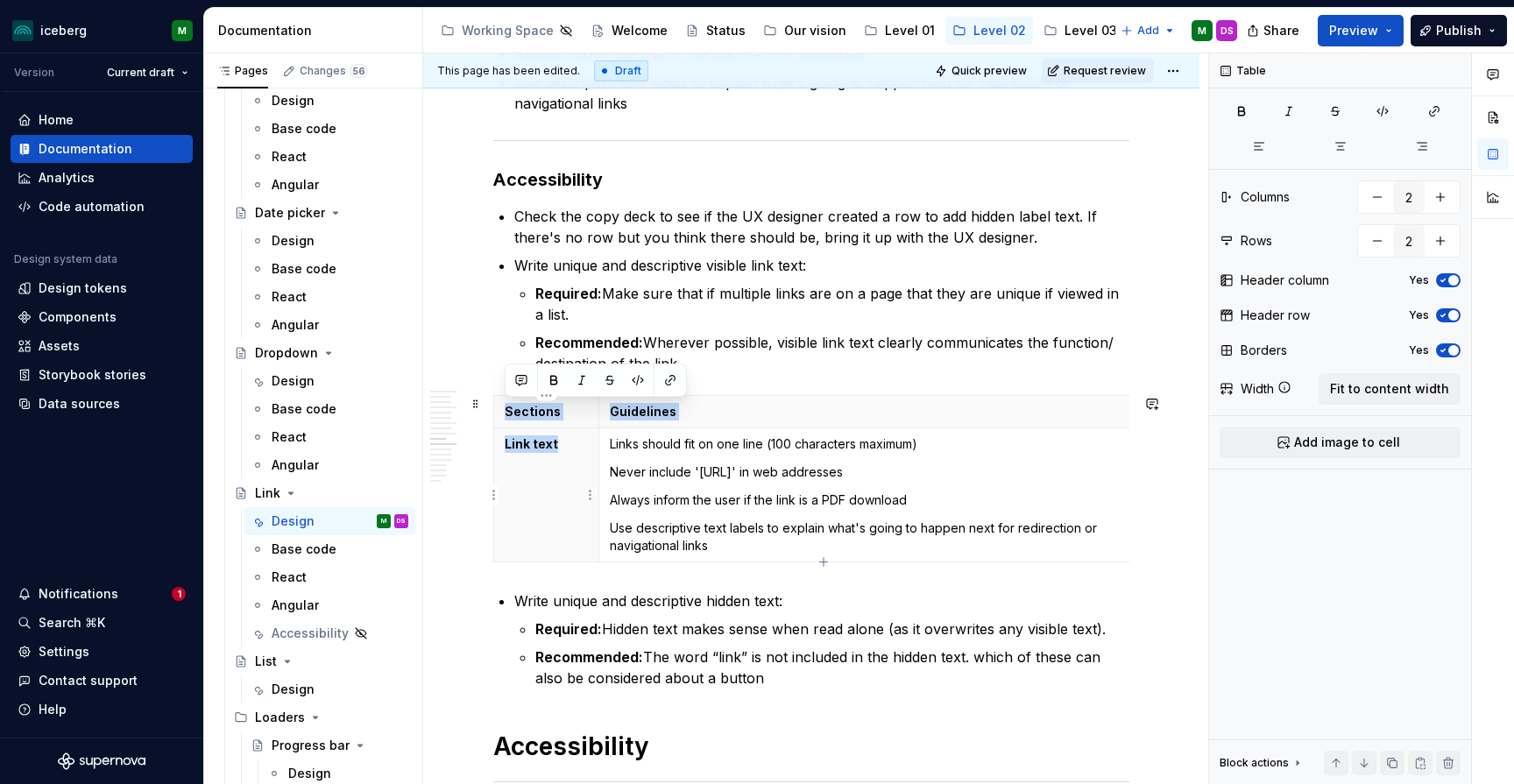
drag, startPoint x: 1119, startPoint y: 577, endPoint x: 569, endPoint y: 443, distance: 566.1
click at [569, 443] on div "**********" at bounding box center [811, 120] width 636 height 5796
click at [485, 452] on div "**********" at bounding box center [811, 227] width 776 height 6096
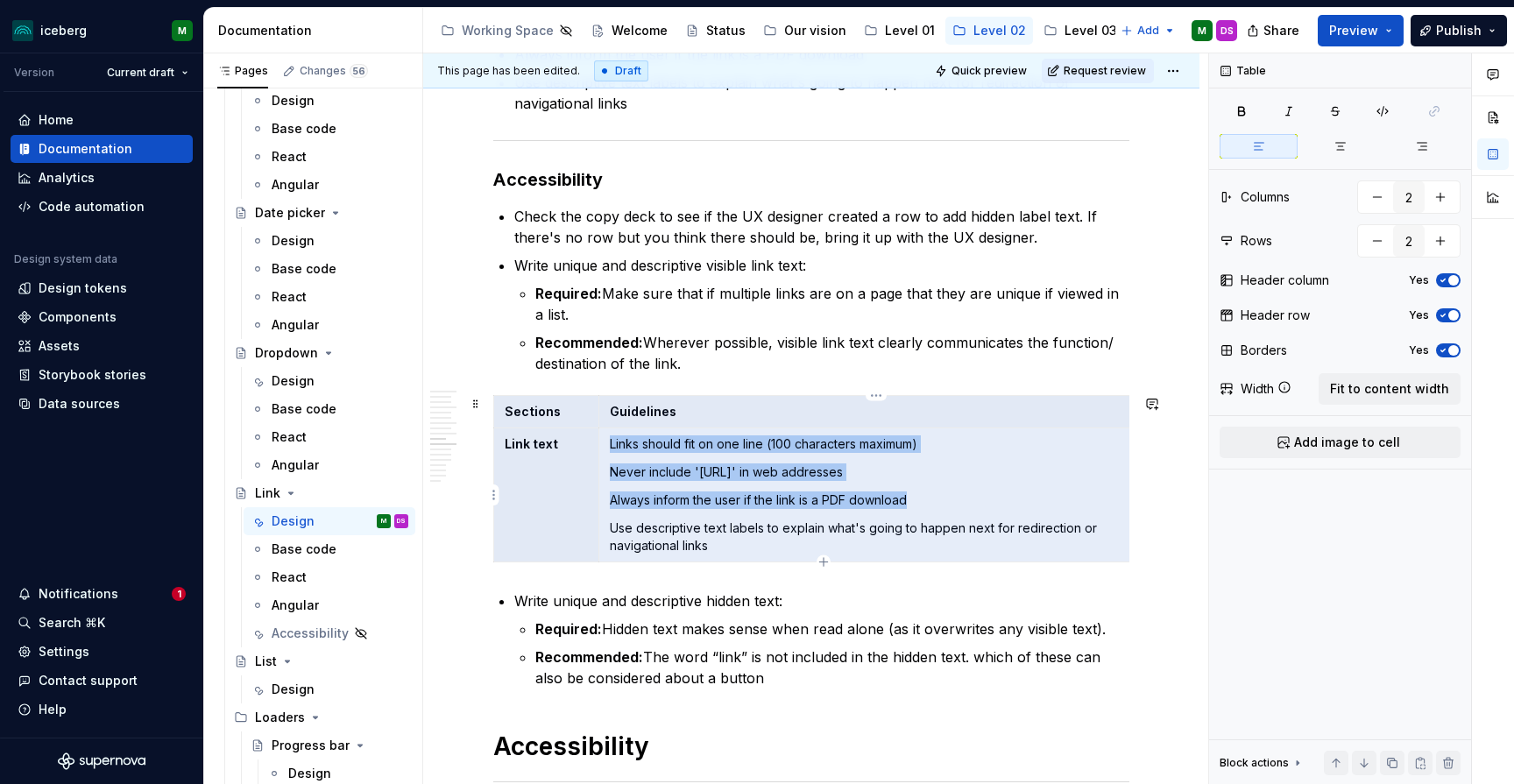
drag, startPoint x: 499, startPoint y: 398, endPoint x: 929, endPoint y: 516, distance: 445.9
click at [929, 516] on tbody "Sections Guidelines Link text Links should fit on one line (100 characters maxi…" at bounding box center [824, 479] width 659 height 166
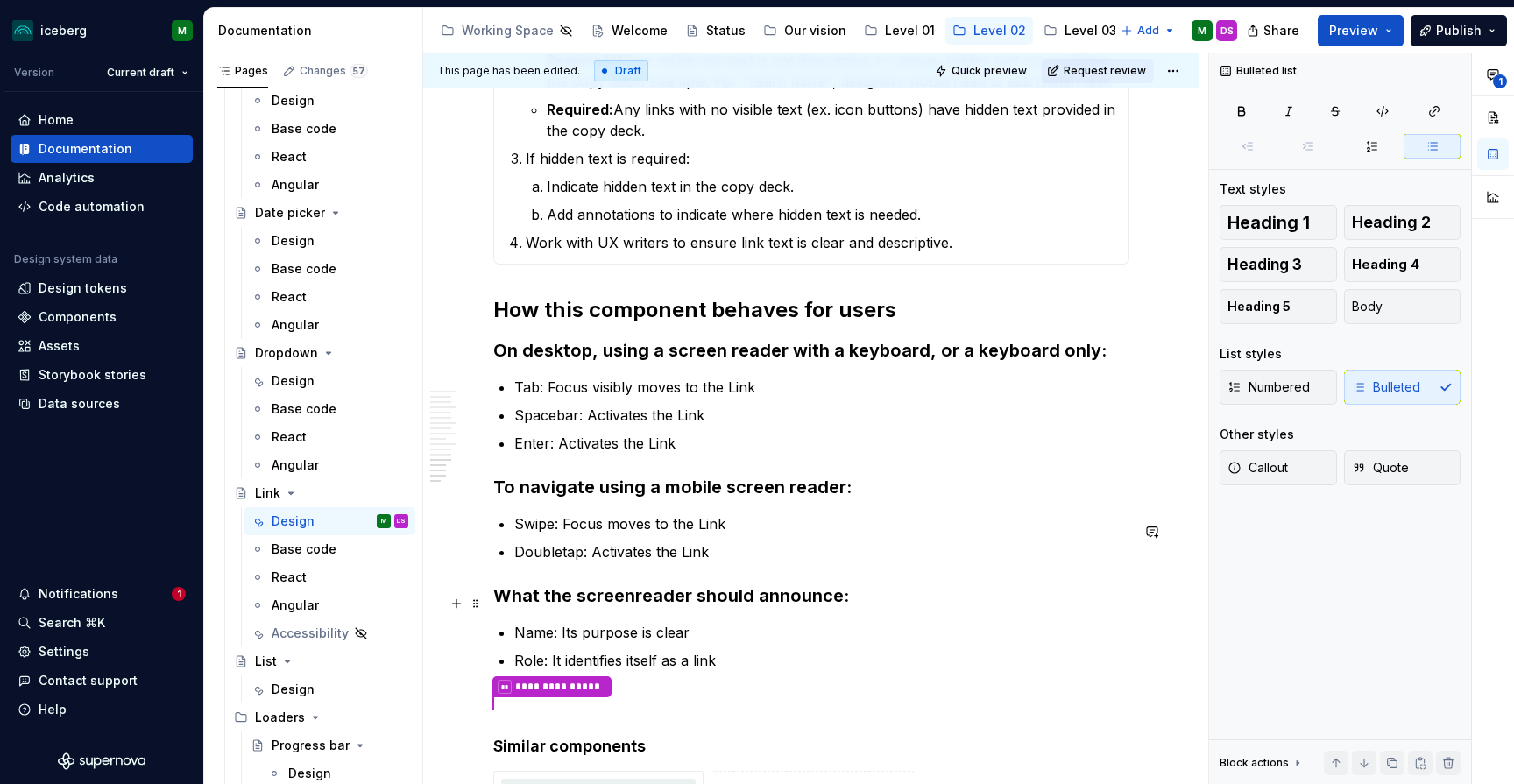
scroll to position [4850, 0]
type textarea "*"
